Goal: Information Seeking & Learning: Learn about a topic

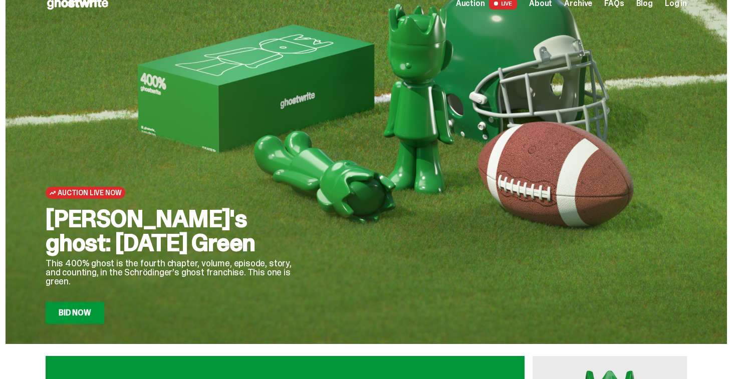
scroll to position [18, 0]
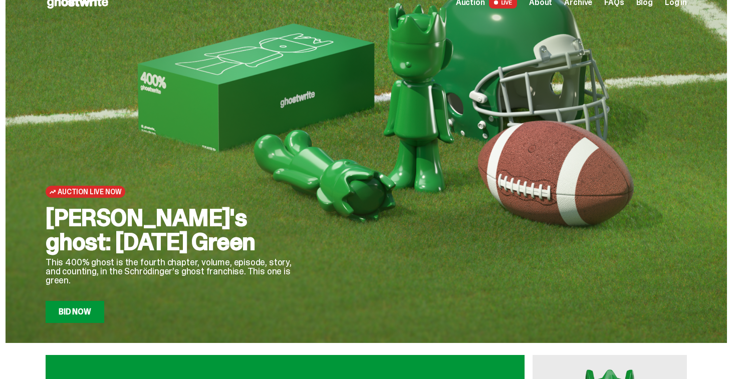
click at [513, 5] on span "LIVE" at bounding box center [503, 2] width 29 height 12
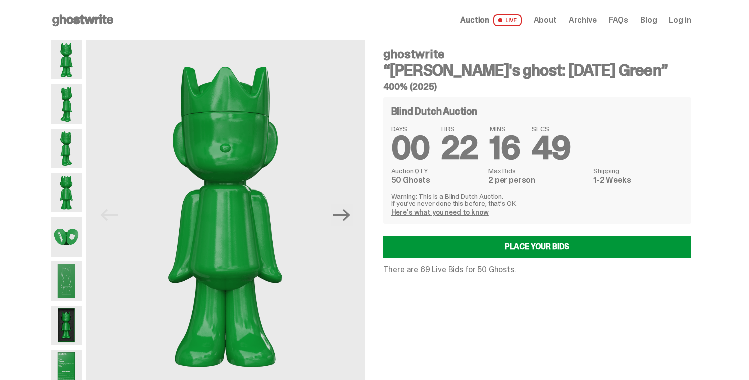
click at [557, 18] on span "About" at bounding box center [545, 20] width 23 height 8
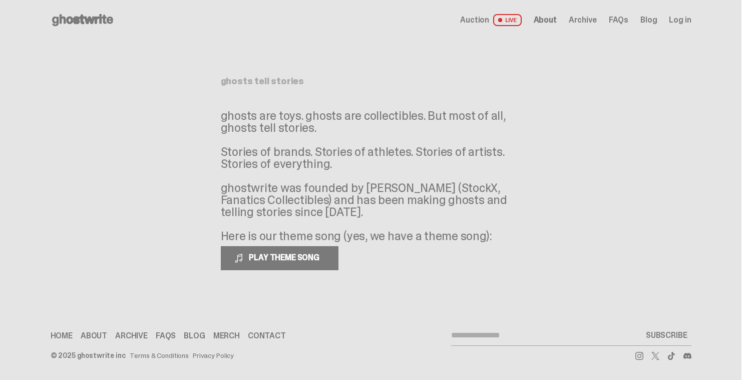
click at [614, 19] on div "Auction LIVE About Archive FAQs Blog Log in" at bounding box center [575, 20] width 231 height 12
click at [619, 19] on span "FAQs" at bounding box center [619, 20] width 20 height 8
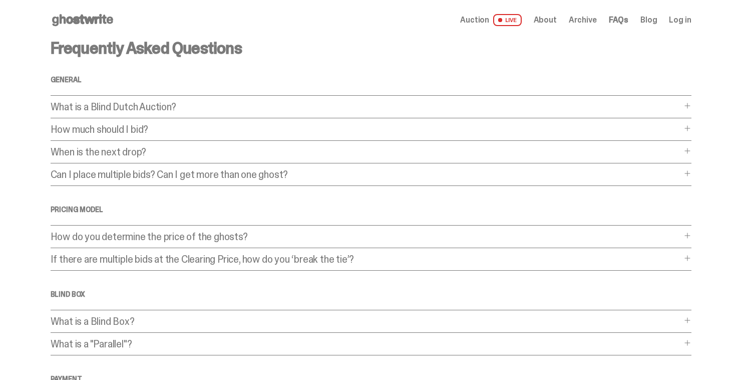
click at [370, 229] on div "Frequently Asked Questions General What is a Blind Dutch Auction? What is a Bli…" at bounding box center [371, 304] width 641 height 529
click at [387, 241] on p "How do you determine the price of the ghosts?" at bounding box center [366, 236] width 631 height 10
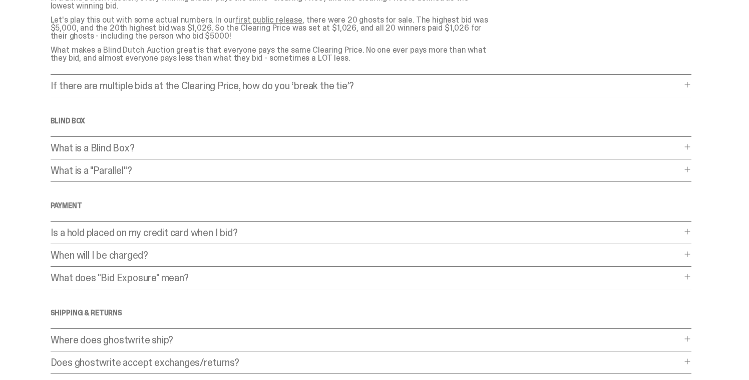
scroll to position [357, 0]
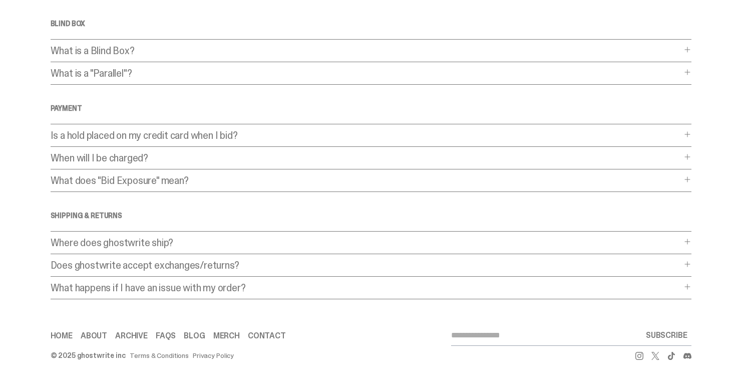
click at [484, 48] on p "What is a Blind Box?" at bounding box center [366, 51] width 631 height 10
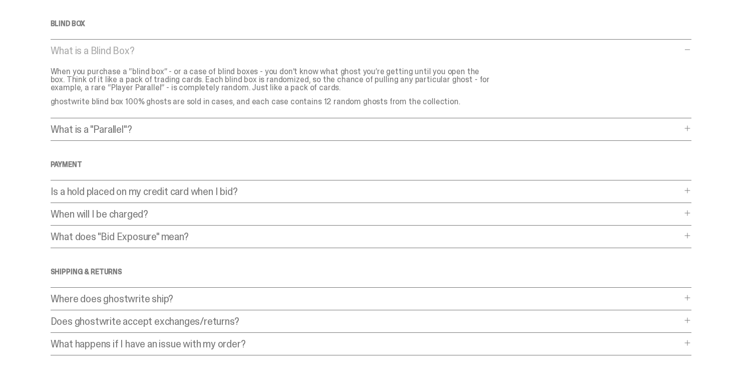
click at [465, 134] on div "What is a "Parallel"? What is a "Parallel"? A “Parallel” ghost is an extra-rare…" at bounding box center [371, 132] width 641 height 17
click at [465, 125] on p "What is a "Parallel"?" at bounding box center [366, 129] width 631 height 10
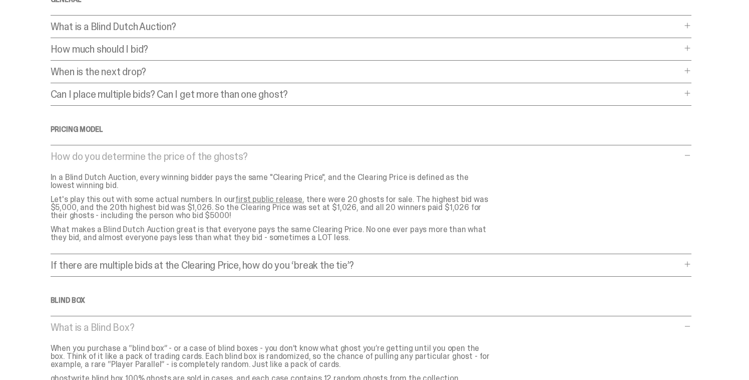
scroll to position [0, 0]
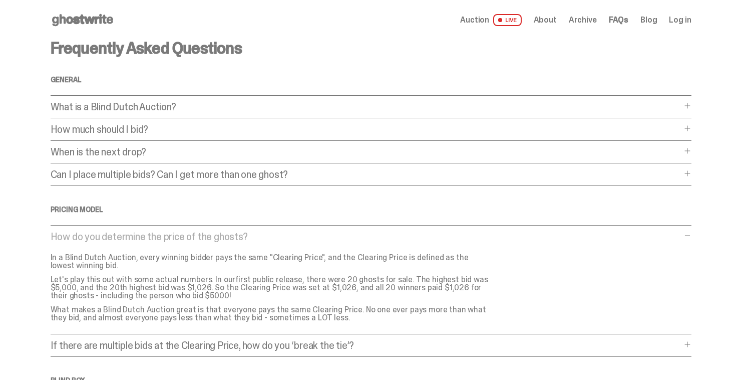
click at [549, 20] on span "About" at bounding box center [545, 20] width 23 height 8
